Goal: Complete Application Form: Complete application form

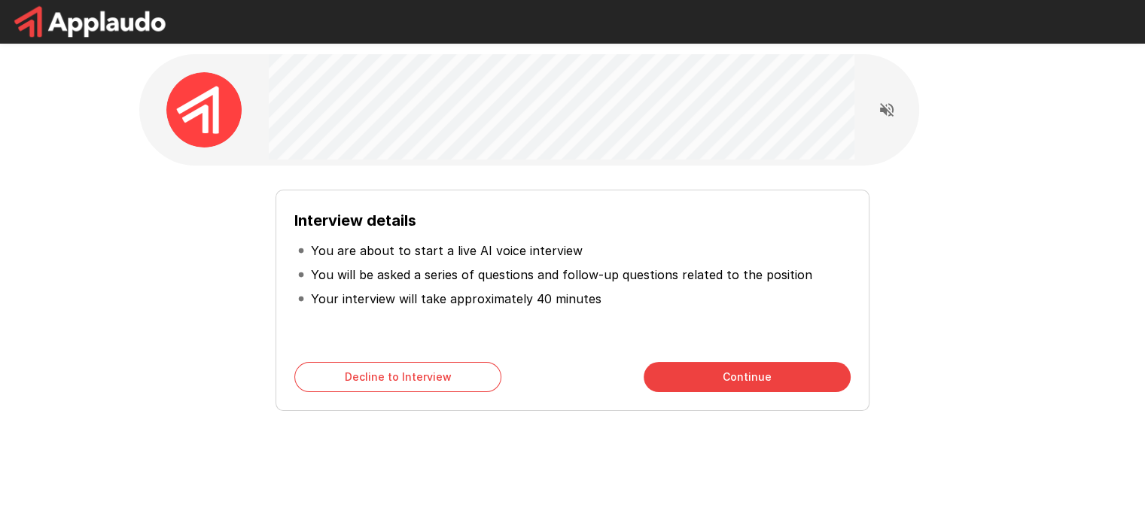
click at [409, 244] on p "You are about to start a live AI voice interview" at bounding box center [447, 251] width 272 height 18
drag, startPoint x: 402, startPoint y: 276, endPoint x: 726, endPoint y: 276, distance: 323.6
click at [726, 276] on p "You will be asked a series of questions and follow-up questions related to the …" at bounding box center [561, 275] width 501 height 18
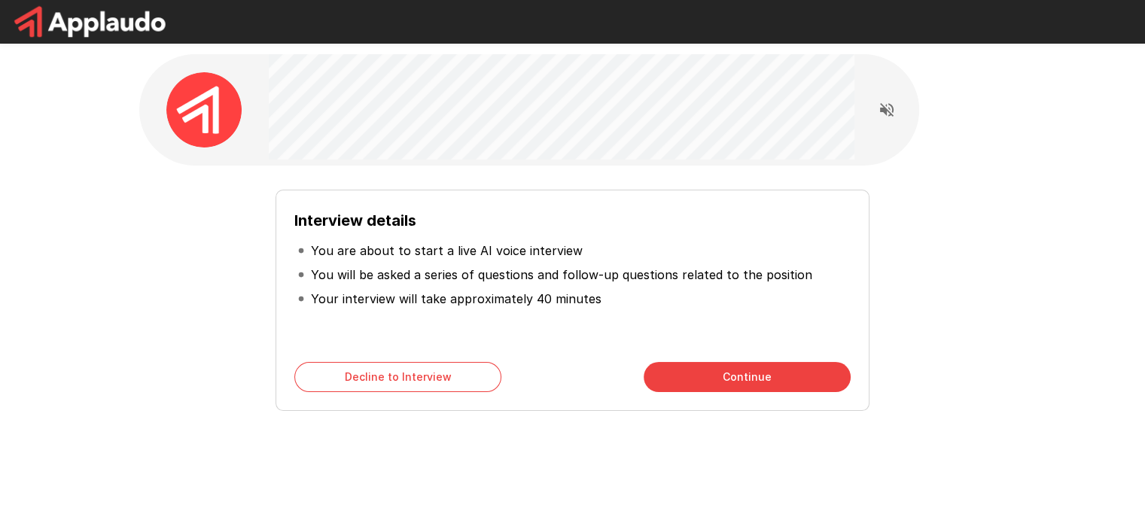
click at [622, 306] on li "Your interview will take approximately 40 minutes" at bounding box center [571, 299] width 555 height 24
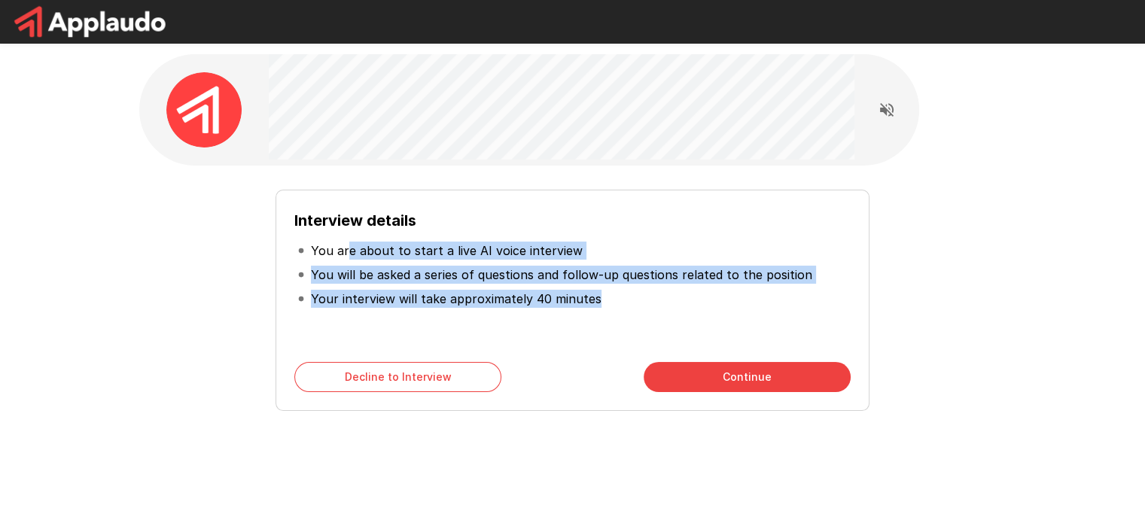
drag, startPoint x: 609, startPoint y: 296, endPoint x: 345, endPoint y: 257, distance: 266.2
click at [345, 257] on ul "You are about to start a live AI voice interview You will be asked a series of …" at bounding box center [571, 275] width 555 height 84
click at [480, 276] on p "You will be asked a series of questions and follow-up questions related to the …" at bounding box center [561, 275] width 501 height 18
drag, startPoint x: 626, startPoint y: 303, endPoint x: 281, endPoint y: 194, distance: 361.6
click at [281, 194] on div "Interview details You are about to start a live AI voice interview You will be …" at bounding box center [571, 300] width 593 height 221
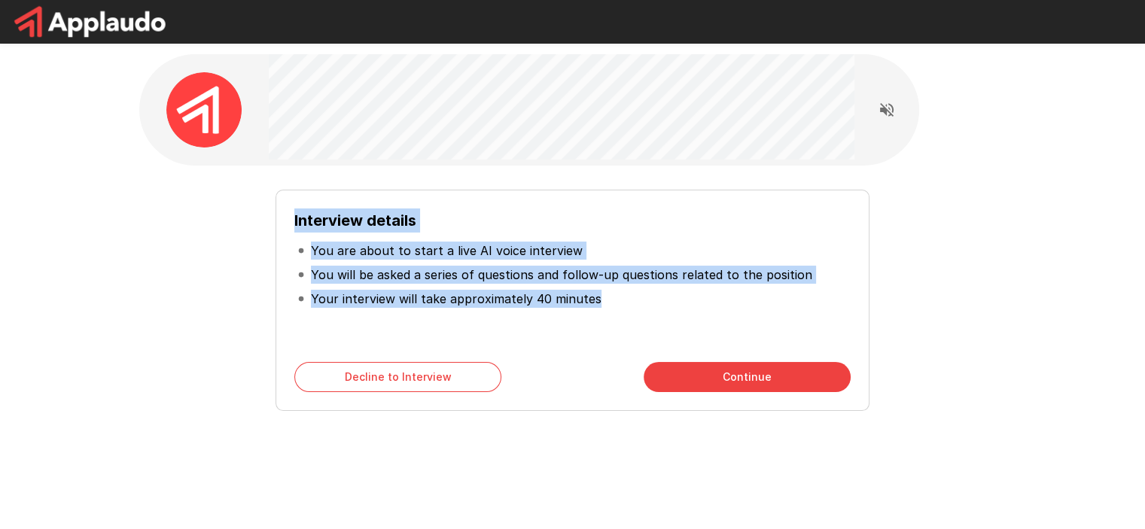
click at [488, 272] on p "You will be asked a series of questions and follow-up questions related to the …" at bounding box center [561, 275] width 501 height 18
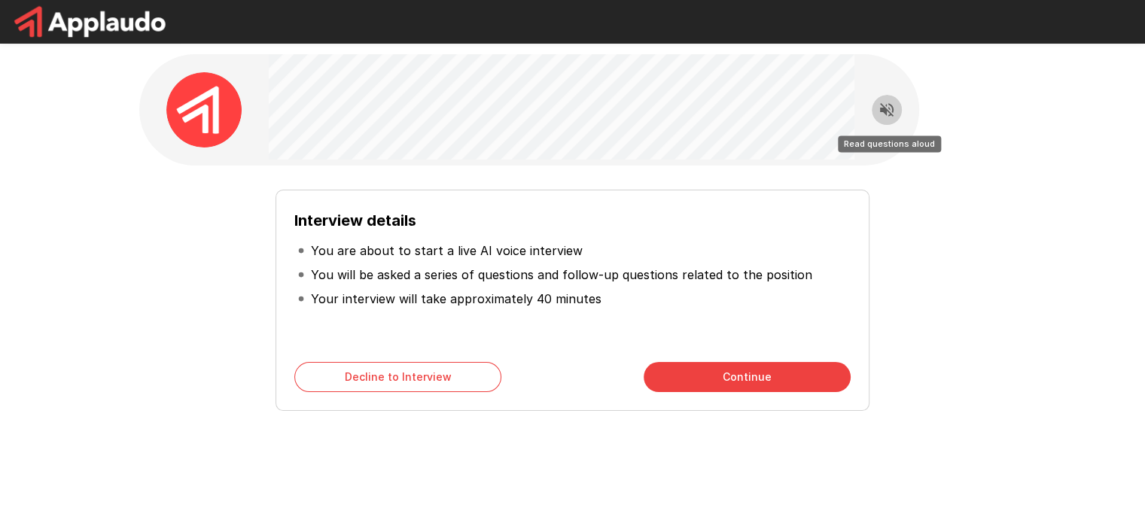
click at [889, 108] on icon "Read questions aloud" at bounding box center [887, 110] width 14 height 14
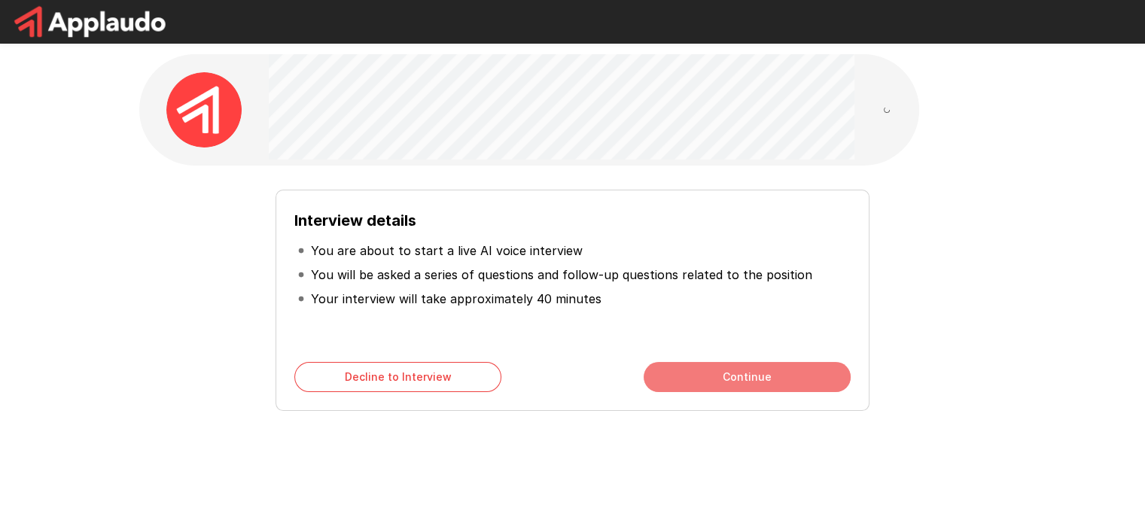
click at [744, 382] on button "Continue" at bounding box center [746, 377] width 207 height 30
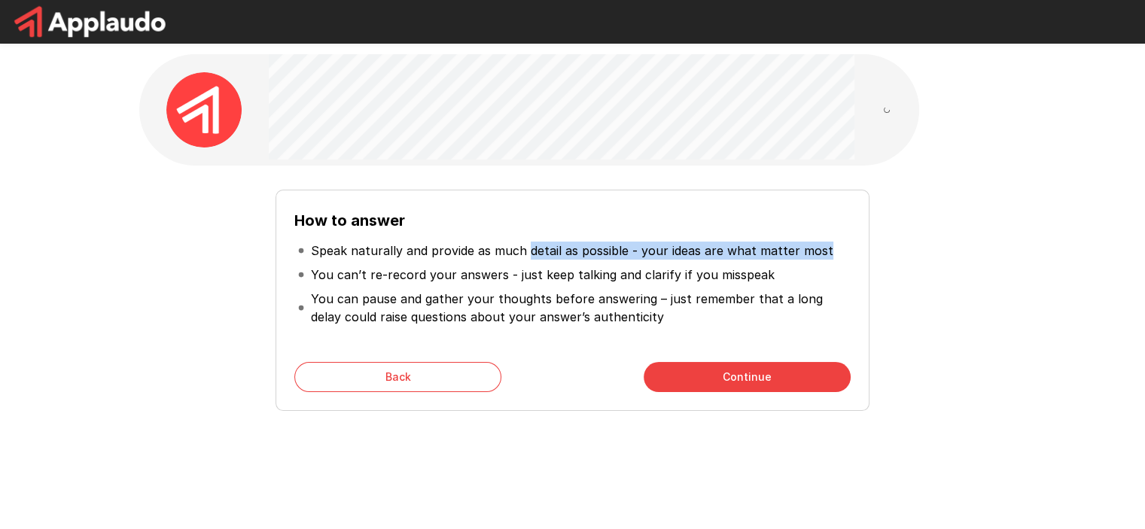
drag, startPoint x: 526, startPoint y: 251, endPoint x: 843, endPoint y: 255, distance: 316.9
click at [843, 255] on li "Speak naturally and provide as much detail as possible - your ideas are what ma…" at bounding box center [571, 251] width 555 height 24
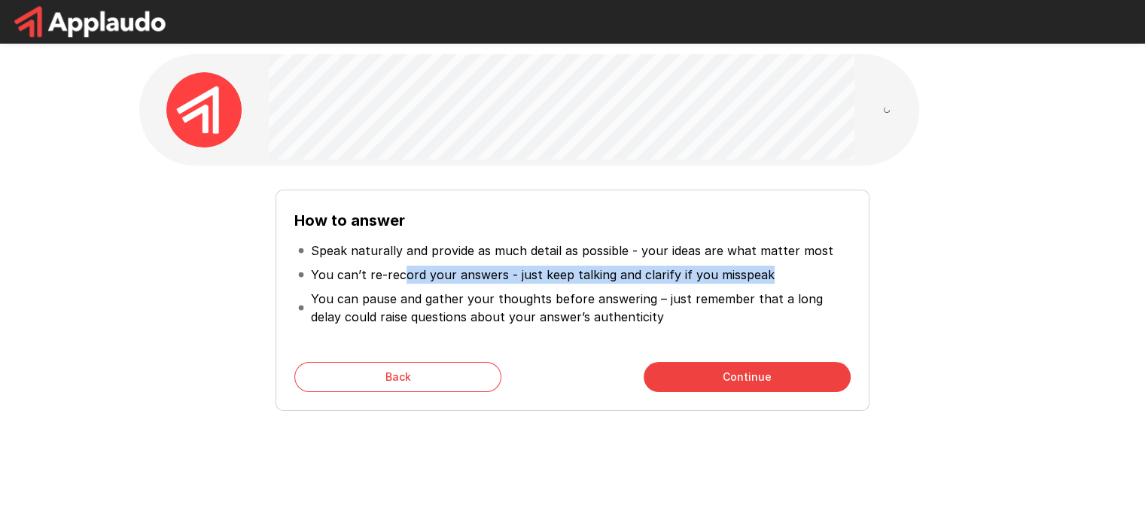
drag, startPoint x: 403, startPoint y: 270, endPoint x: 777, endPoint y: 269, distance: 374.8
click at [777, 269] on li "You can’t re-record your answers - just keep talking and clarify if you misspeak" at bounding box center [571, 275] width 555 height 24
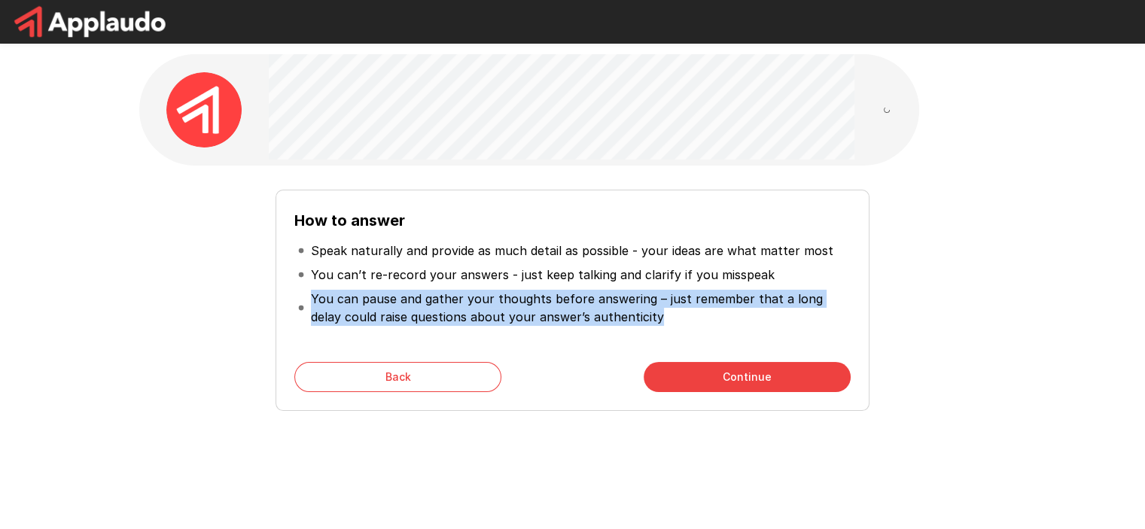
drag, startPoint x: 642, startPoint y: 327, endPoint x: 293, endPoint y: 300, distance: 350.3
click at [293, 300] on div "How to answer Speak naturally and provide as much detail as possible - your ide…" at bounding box center [571, 300] width 593 height 221
click at [894, 105] on icon "Stop reading questions aloud" at bounding box center [887, 110] width 18 height 18
click at [590, 306] on p "You can pause and gather your thoughts before answering – just remember that a …" at bounding box center [579, 308] width 536 height 36
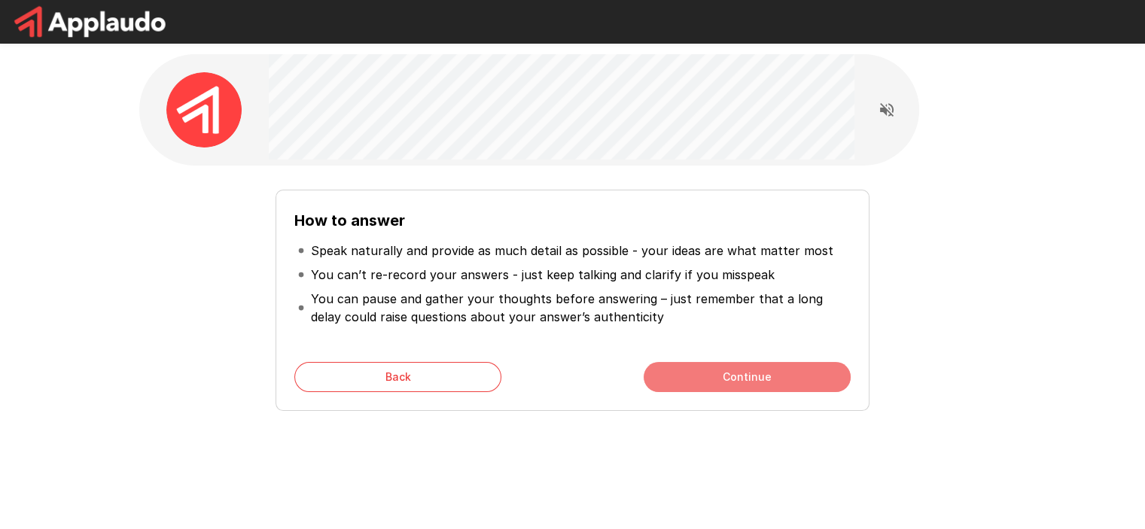
click at [692, 369] on button "Continue" at bounding box center [746, 377] width 207 height 30
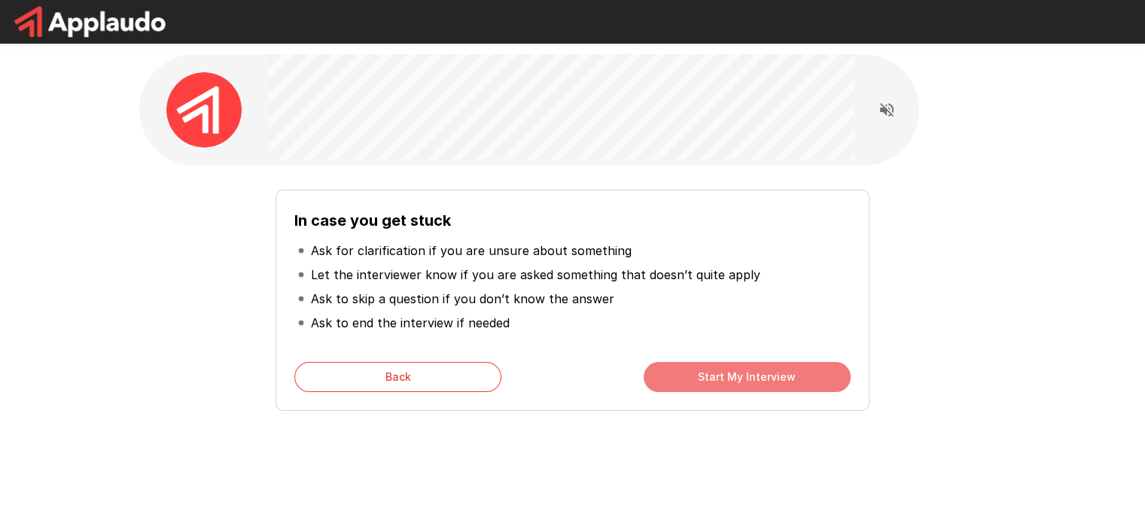
click at [677, 367] on button "Start My Interview" at bounding box center [746, 377] width 207 height 30
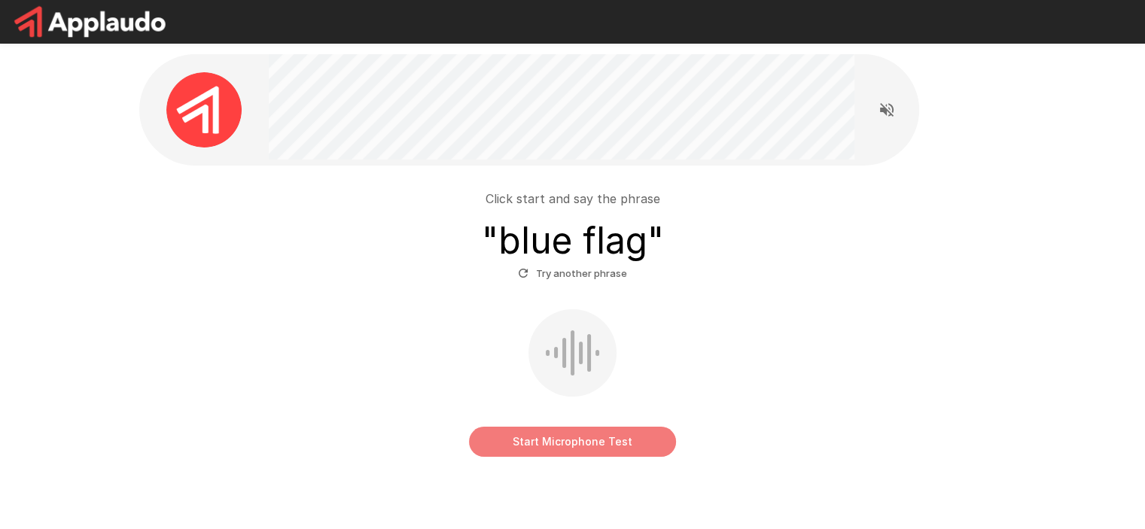
click at [537, 434] on button "Start Microphone Test" at bounding box center [572, 442] width 207 height 30
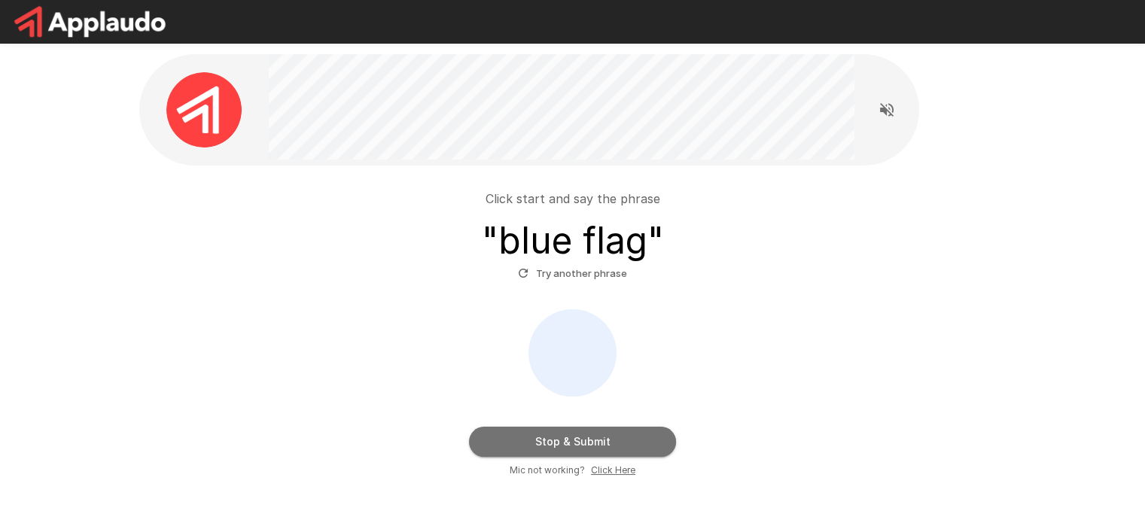
click at [546, 427] on button "Stop & Submit" at bounding box center [572, 442] width 207 height 30
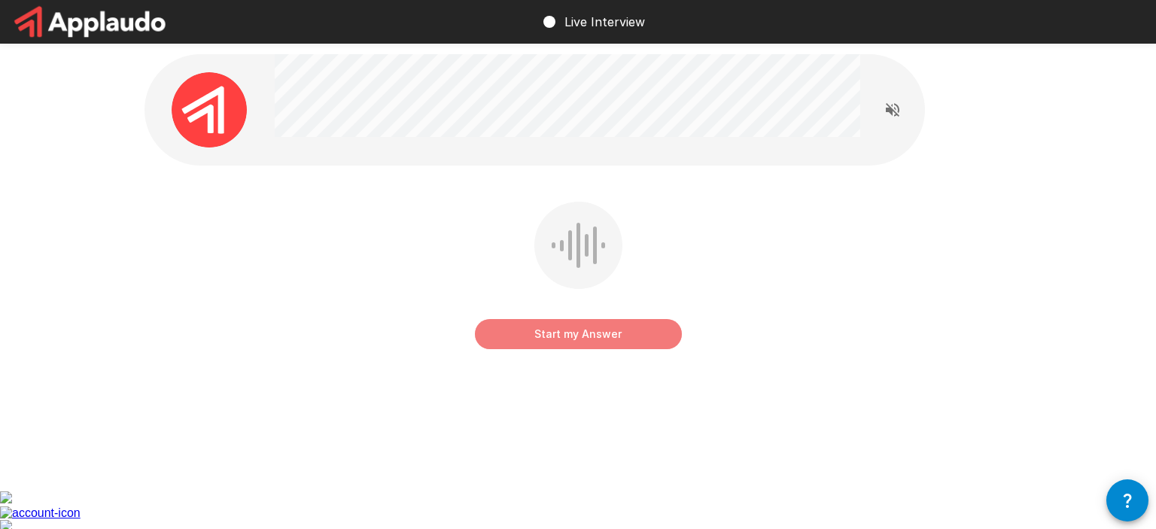
click at [590, 324] on button "Start my Answer" at bounding box center [578, 334] width 207 height 30
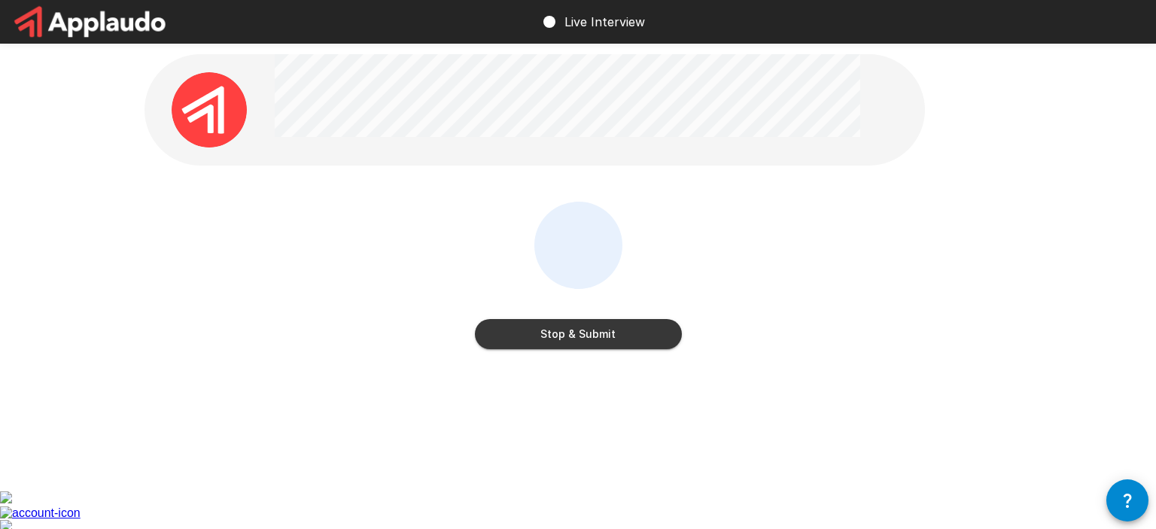
click at [570, 332] on button "Stop & Submit" at bounding box center [578, 334] width 207 height 30
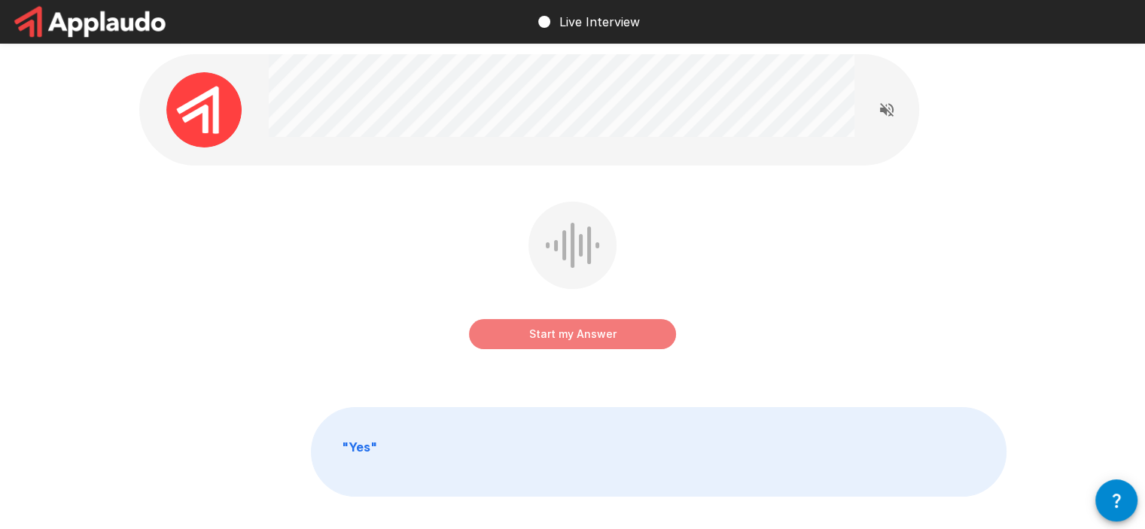
click at [523, 332] on button "Start my Answer" at bounding box center [572, 334] width 207 height 30
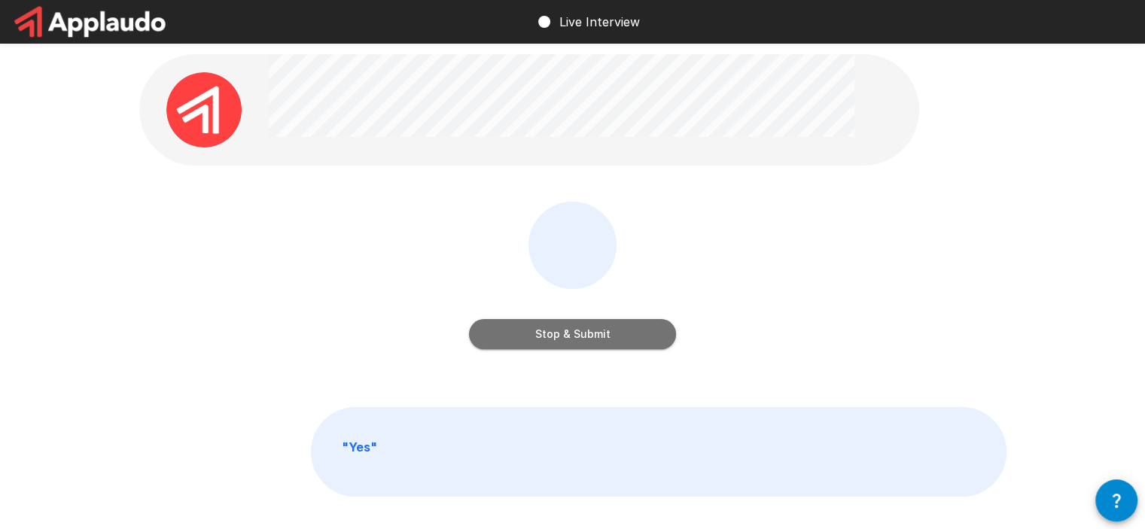
click at [560, 331] on button "Stop & Submit" at bounding box center [572, 334] width 207 height 30
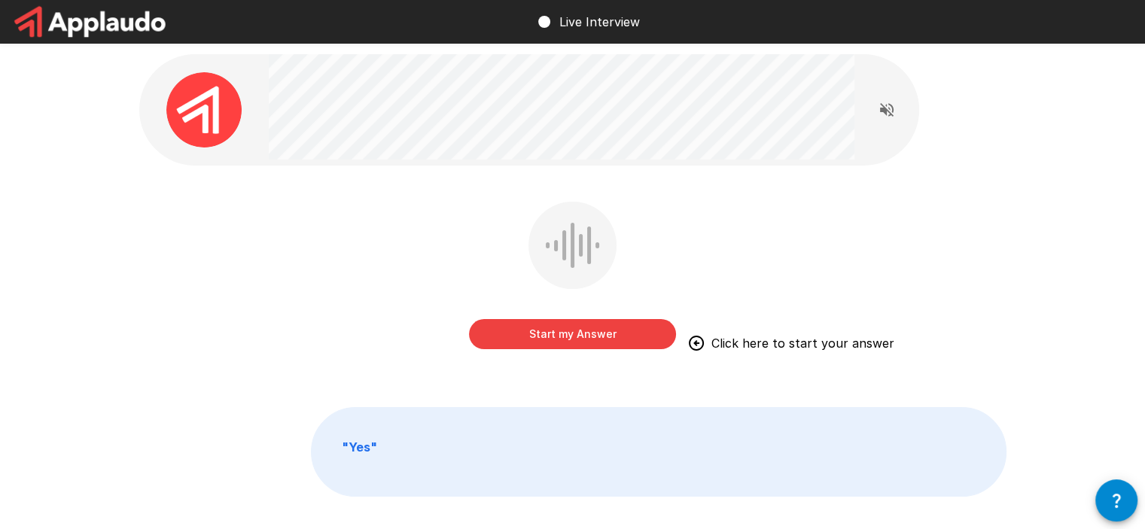
click at [252, 46] on div "Start my Answer Click here to start your answer " Yes "" at bounding box center [572, 308] width 903 height 617
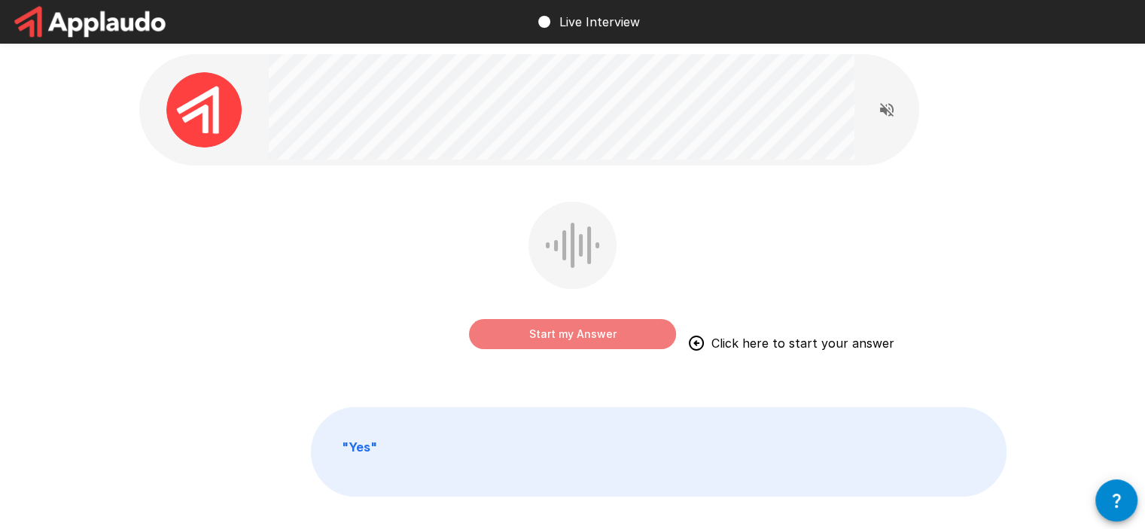
click at [586, 336] on button "Start my Answer" at bounding box center [572, 334] width 207 height 30
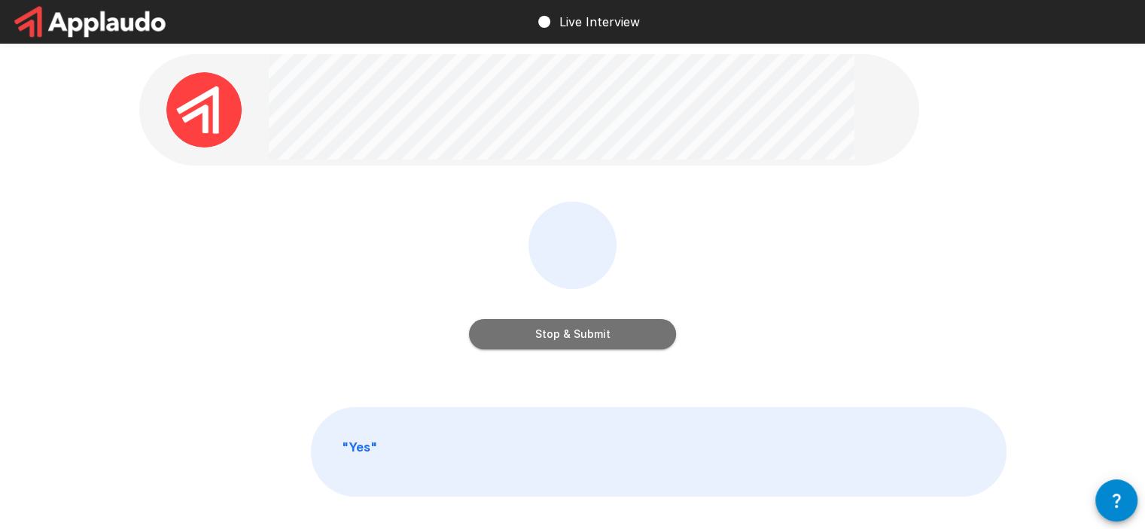
click at [605, 336] on button "Stop & Submit" at bounding box center [572, 334] width 207 height 30
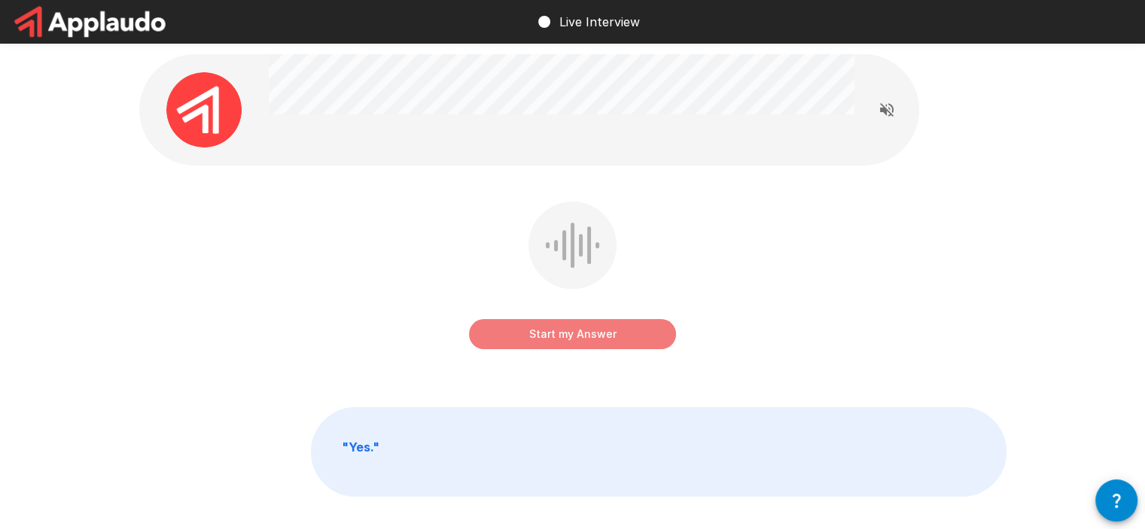
click at [551, 328] on button "Start my Answer" at bounding box center [572, 334] width 207 height 30
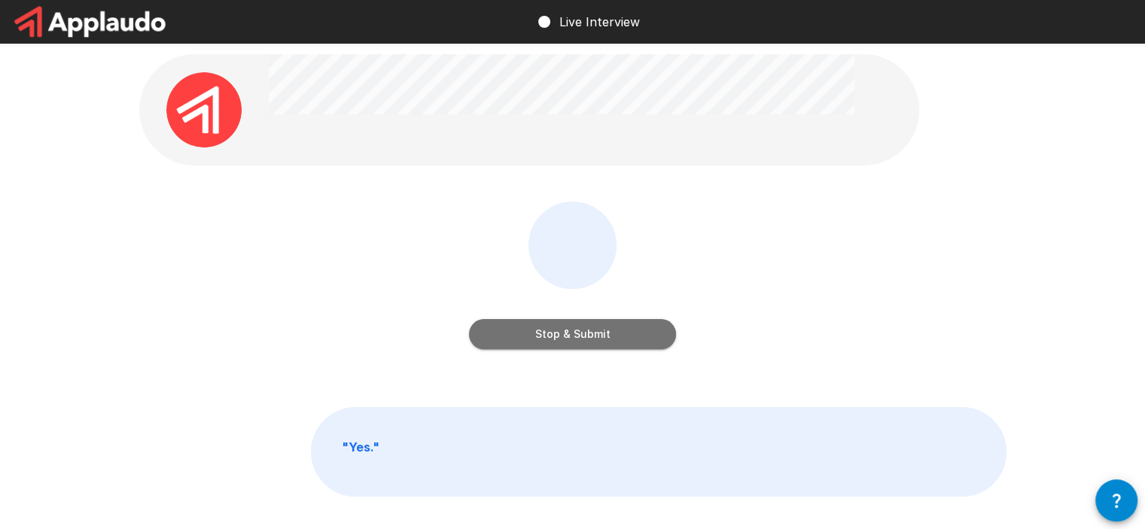
click at [573, 333] on button "Stop & Submit" at bounding box center [572, 334] width 207 height 30
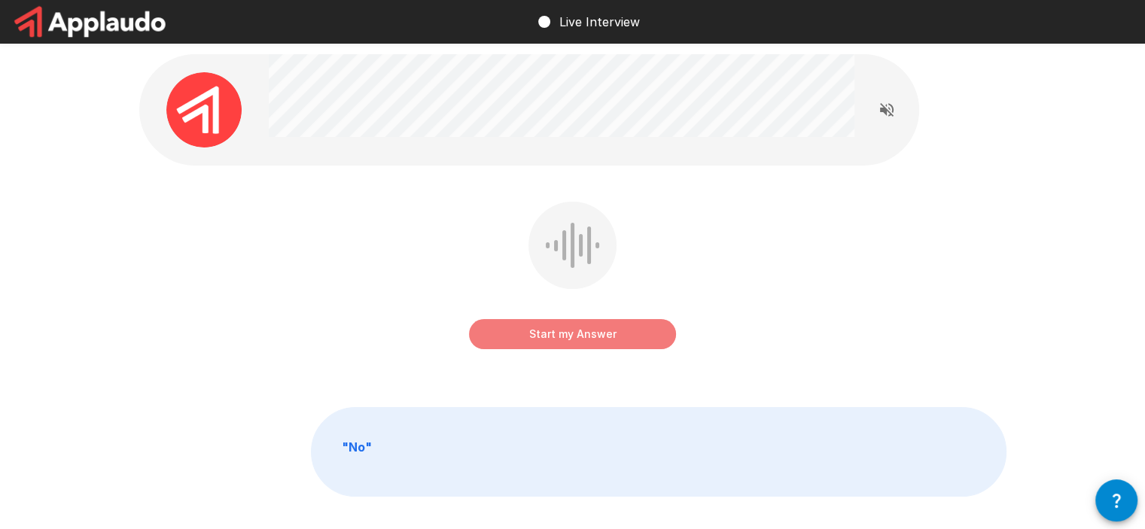
click at [560, 336] on button "Start my Answer" at bounding box center [572, 334] width 207 height 30
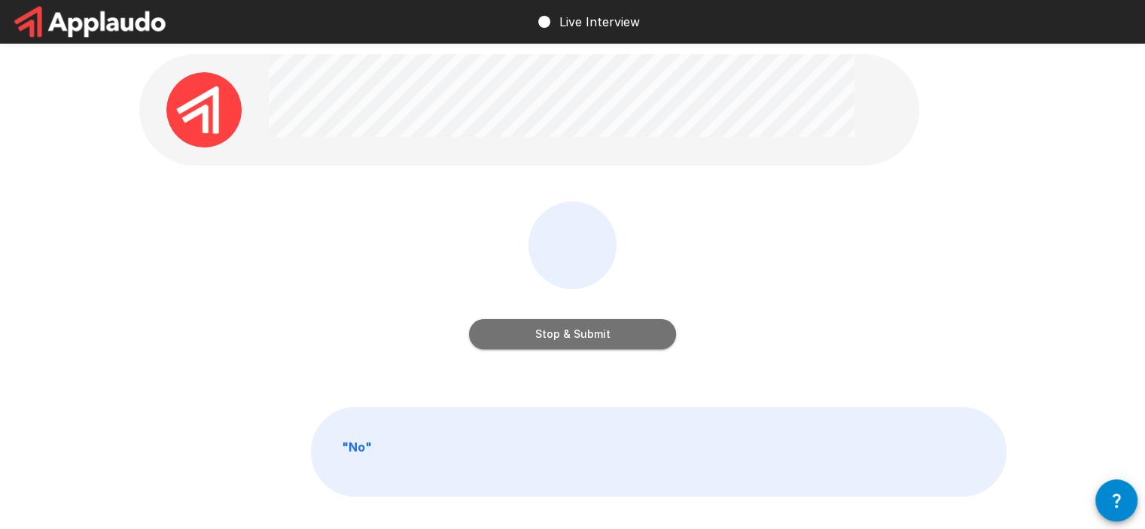
click at [575, 330] on button "Stop & Submit" at bounding box center [572, 334] width 207 height 30
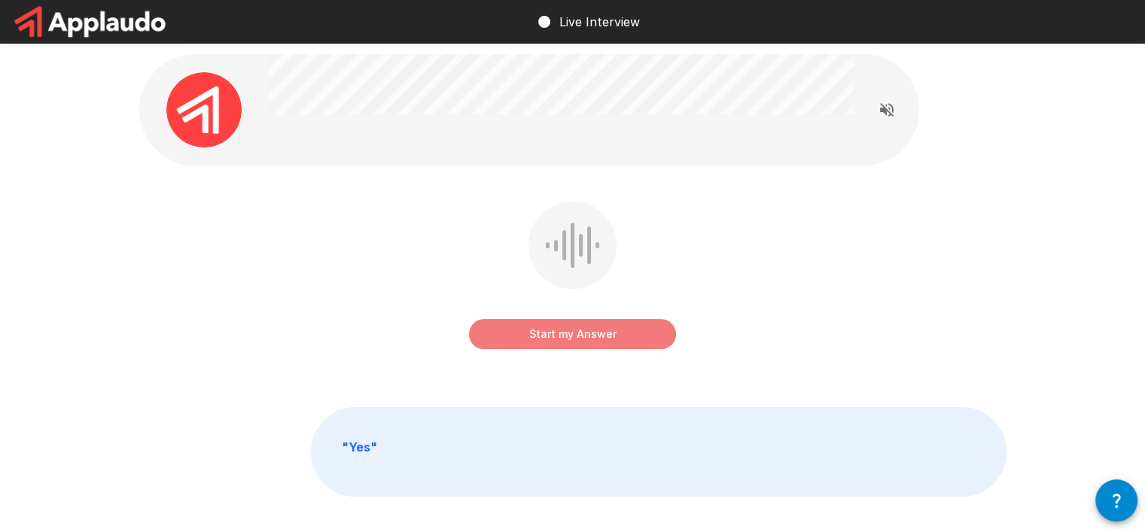
click at [560, 325] on button "Start my Answer" at bounding box center [572, 334] width 207 height 30
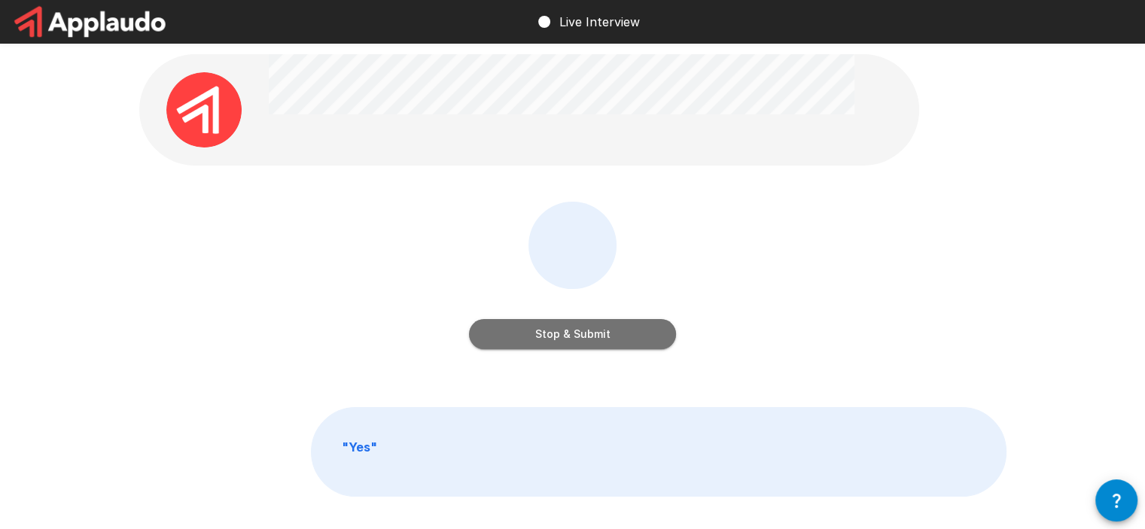
click at [592, 340] on button "Stop & Submit" at bounding box center [572, 334] width 207 height 30
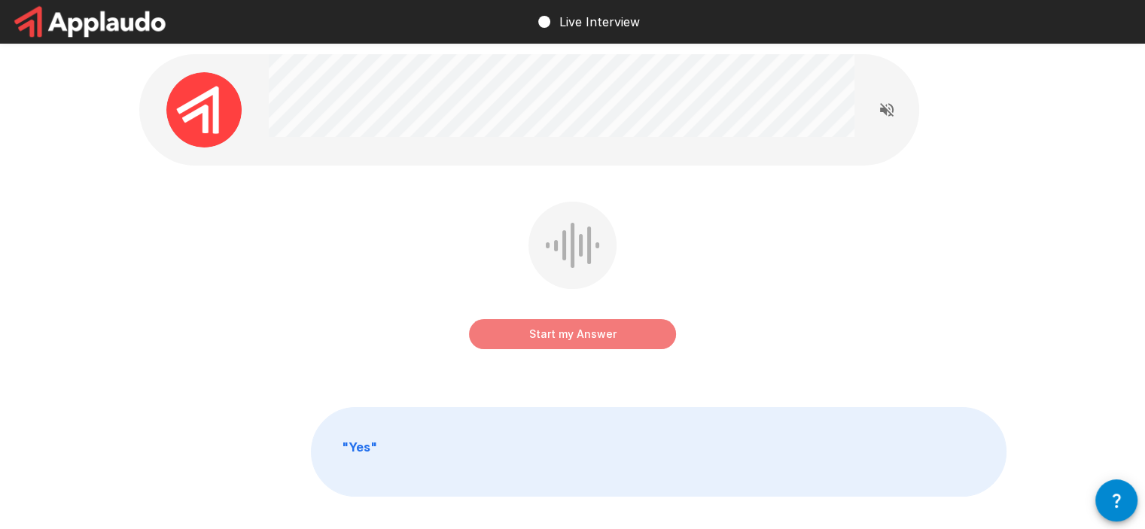
click at [558, 336] on button "Start my Answer" at bounding box center [572, 334] width 207 height 30
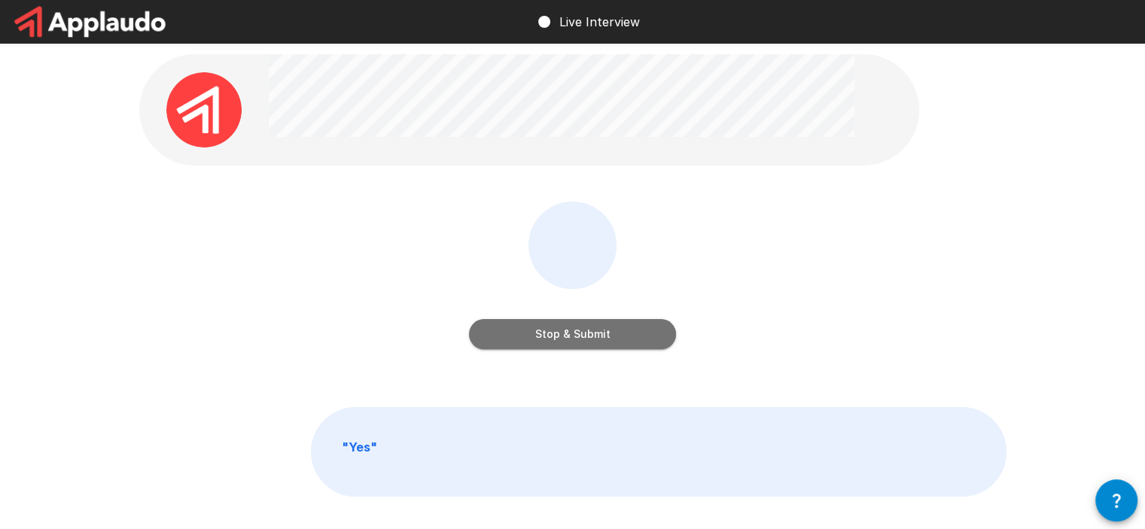
click at [563, 333] on button "Stop & Submit" at bounding box center [572, 334] width 207 height 30
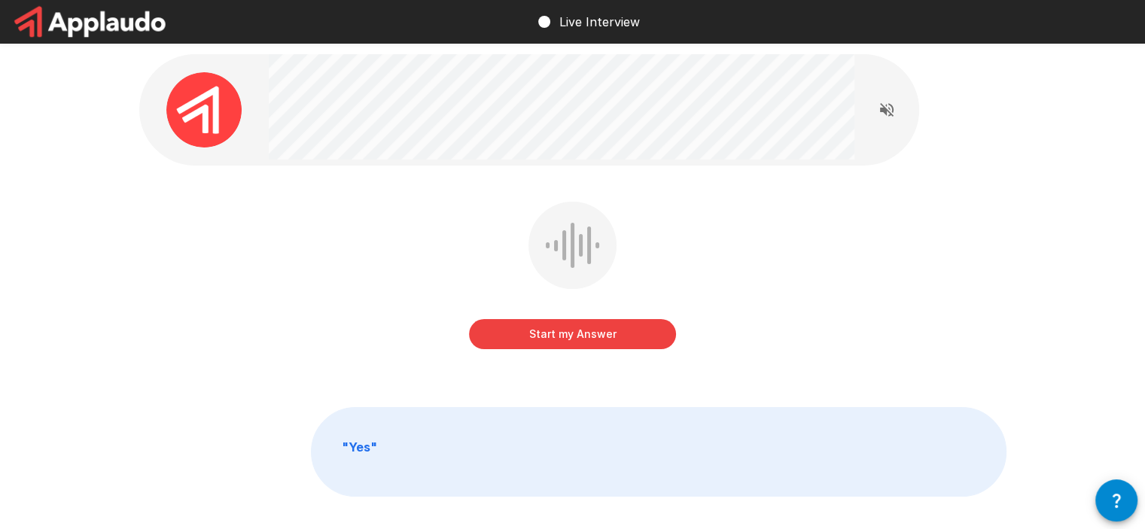
click at [564, 319] on button "Start my Answer" at bounding box center [572, 334] width 207 height 30
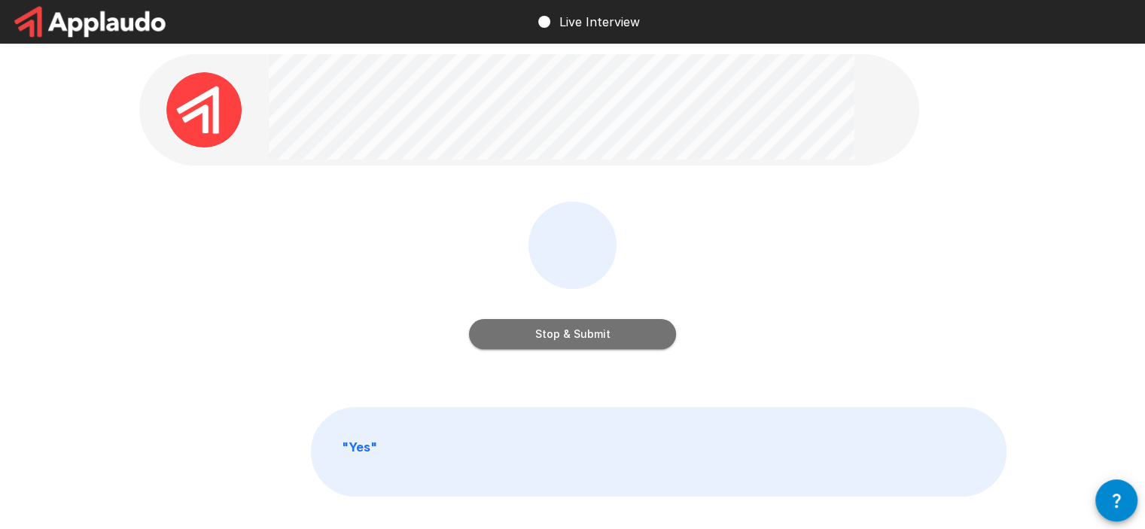
click at [581, 333] on button "Stop & Submit" at bounding box center [572, 334] width 207 height 30
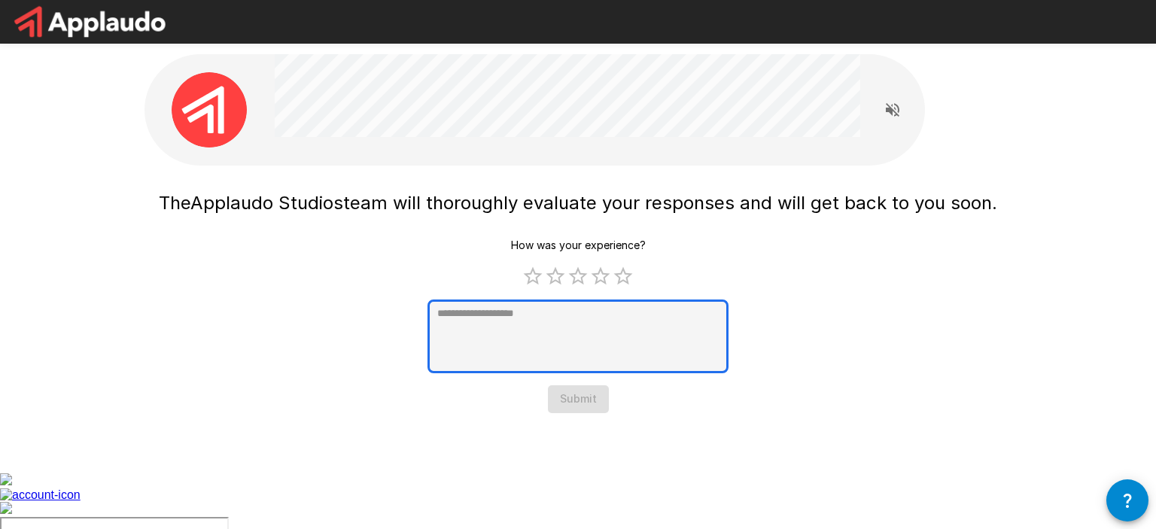
click at [591, 342] on textarea at bounding box center [577, 337] width 301 height 74
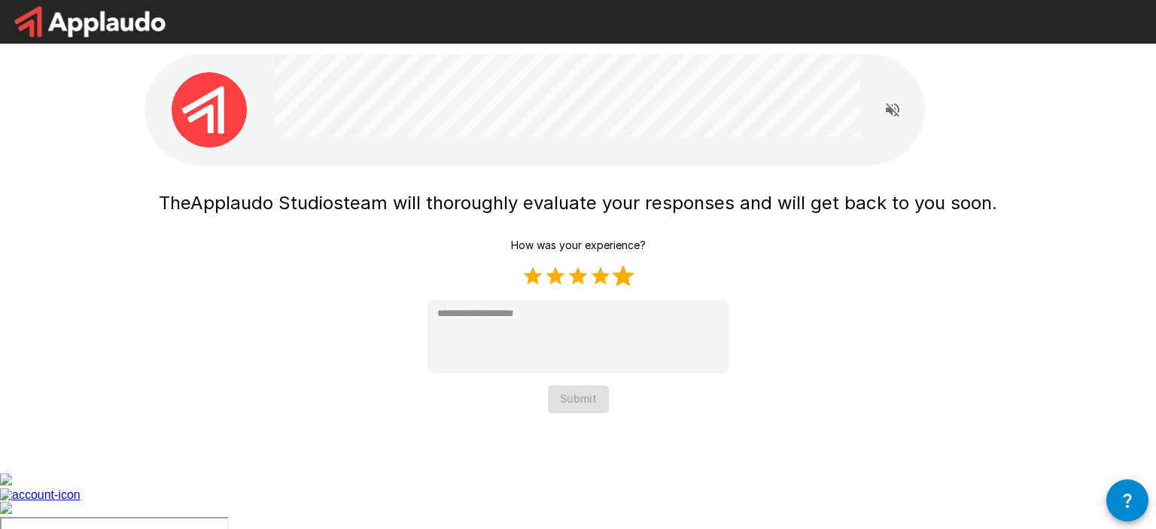
click at [623, 281] on label "5 Stars" at bounding box center [623, 276] width 23 height 23
type textarea "*"
click at [564, 400] on button "Submit" at bounding box center [578, 399] width 61 height 28
